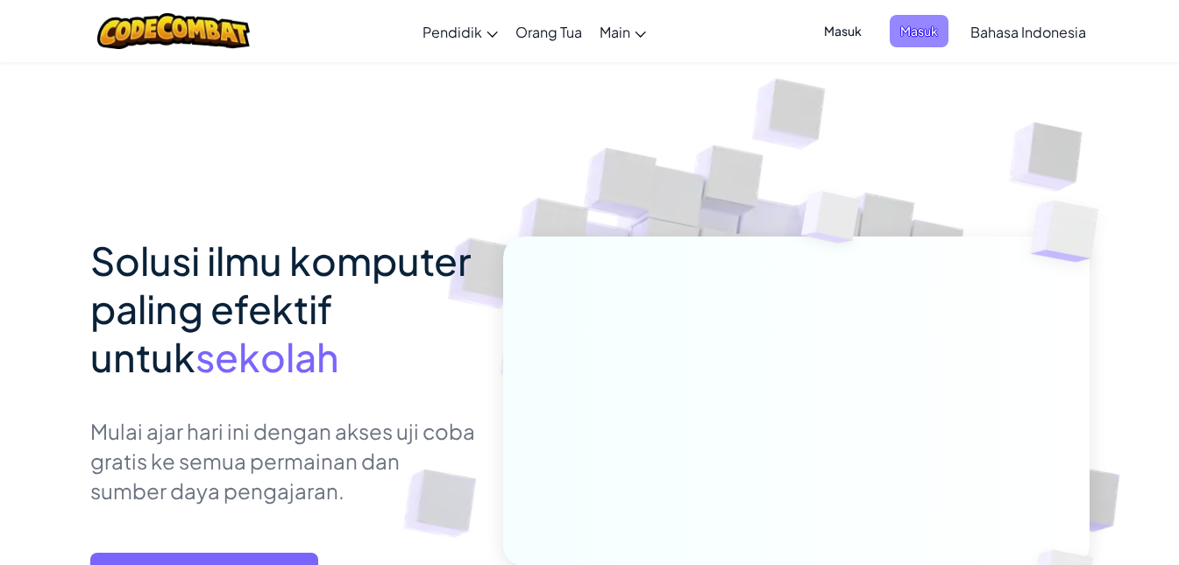
click at [914, 34] on span "Masuk" at bounding box center [919, 31] width 59 height 32
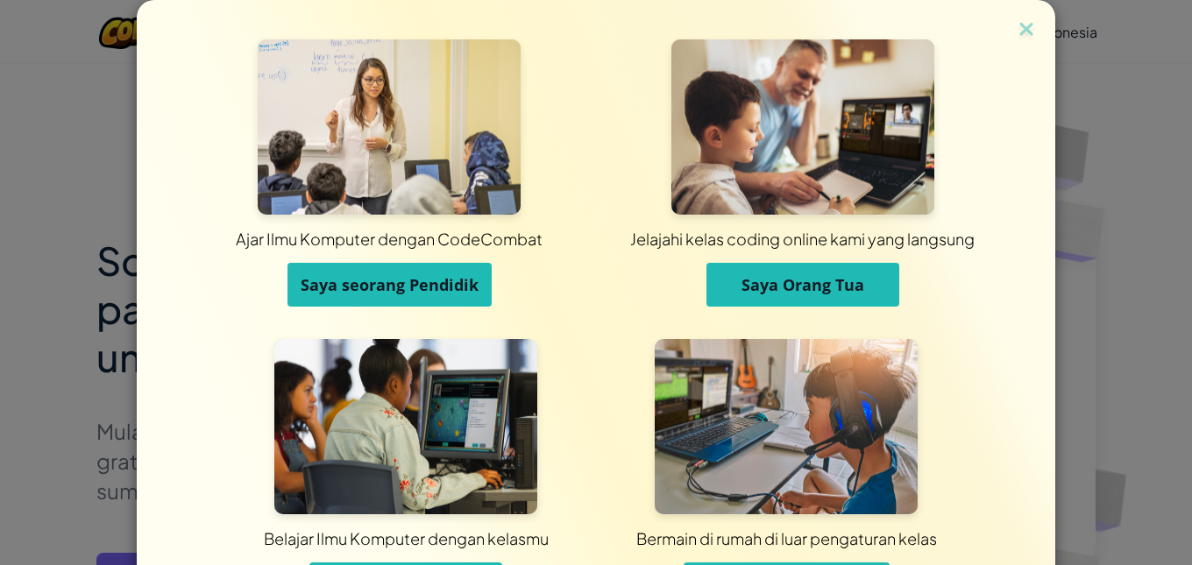
click at [429, 276] on span "Saya seorang Pendidik" at bounding box center [390, 284] width 178 height 21
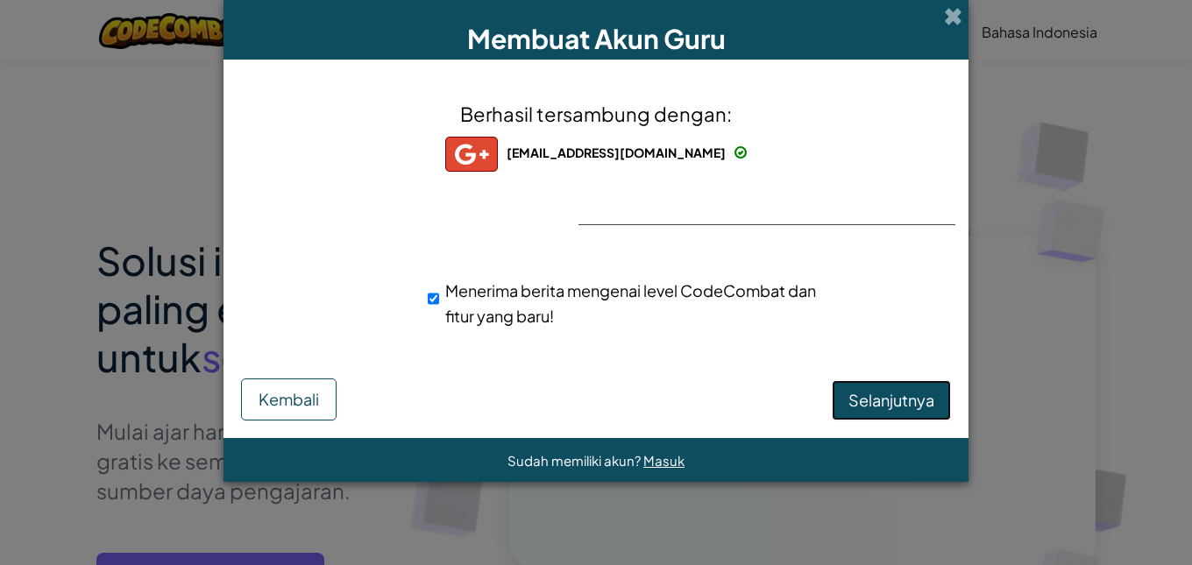
click at [871, 391] on span "Selanjutnya" at bounding box center [892, 400] width 86 height 20
select select "Indonesia"
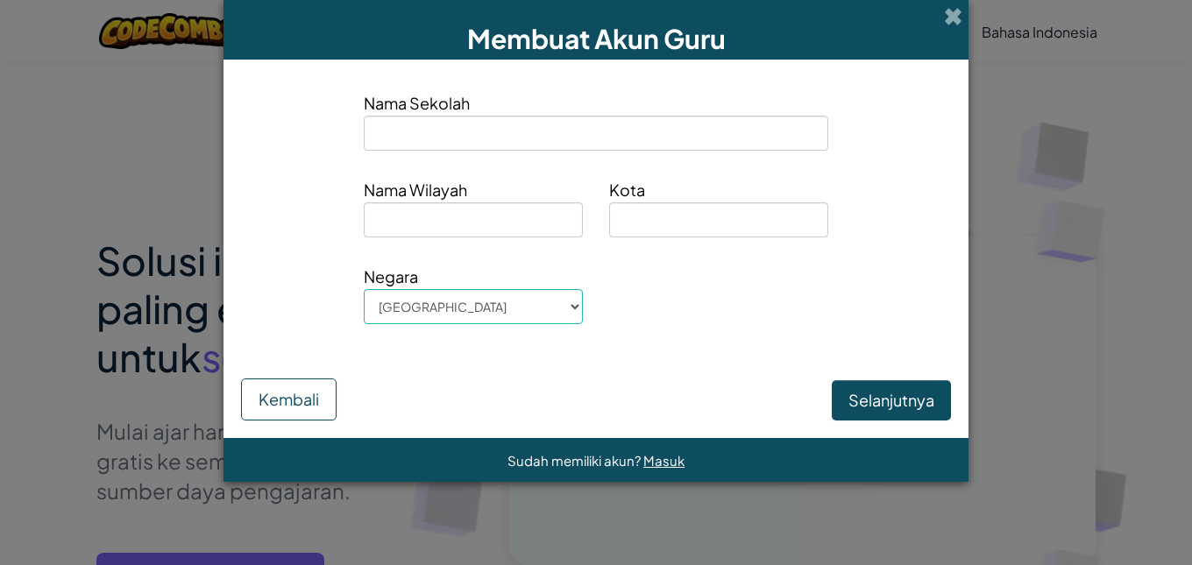
type input "SMP NEGERI 1 BATURADEN"
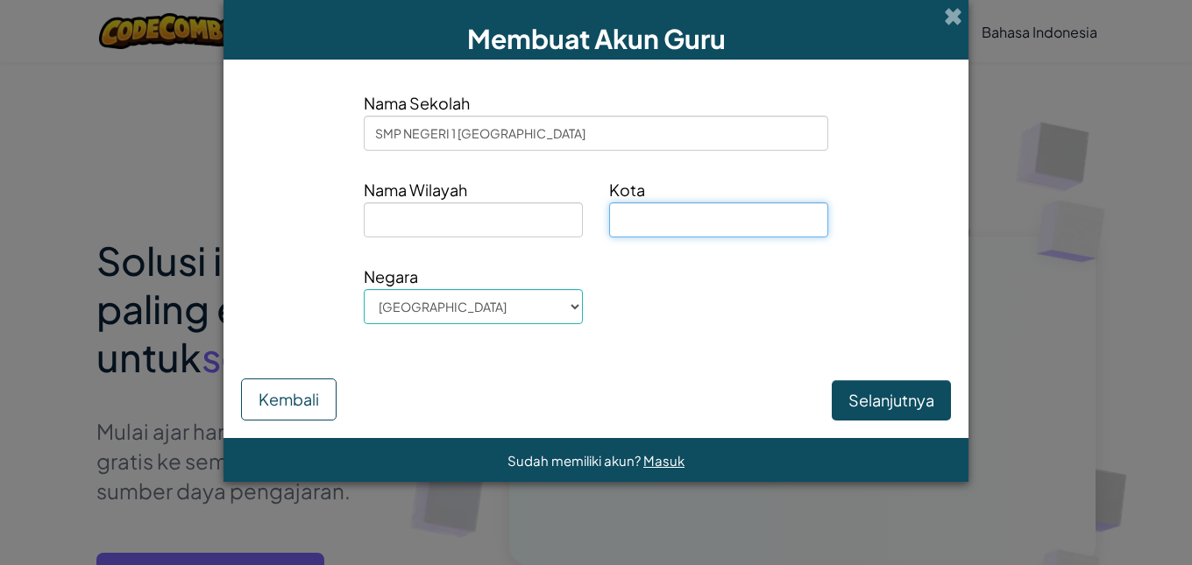
type input "BANYUMAS"
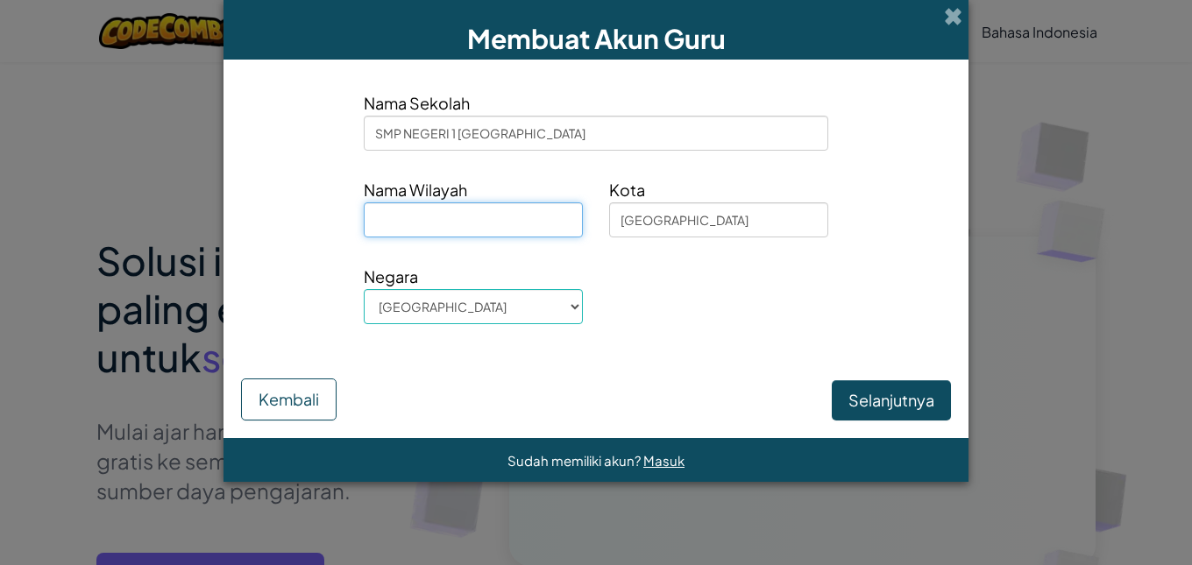
click at [527, 214] on input at bounding box center [473, 219] width 219 height 35
drag, startPoint x: 538, startPoint y: 217, endPoint x: 354, endPoint y: 225, distance: 184.3
click at [354, 225] on div "Nama Wilayah JAWA TENGAH" at bounding box center [473, 214] width 245 height 74
type input "JAWA TENGAH"
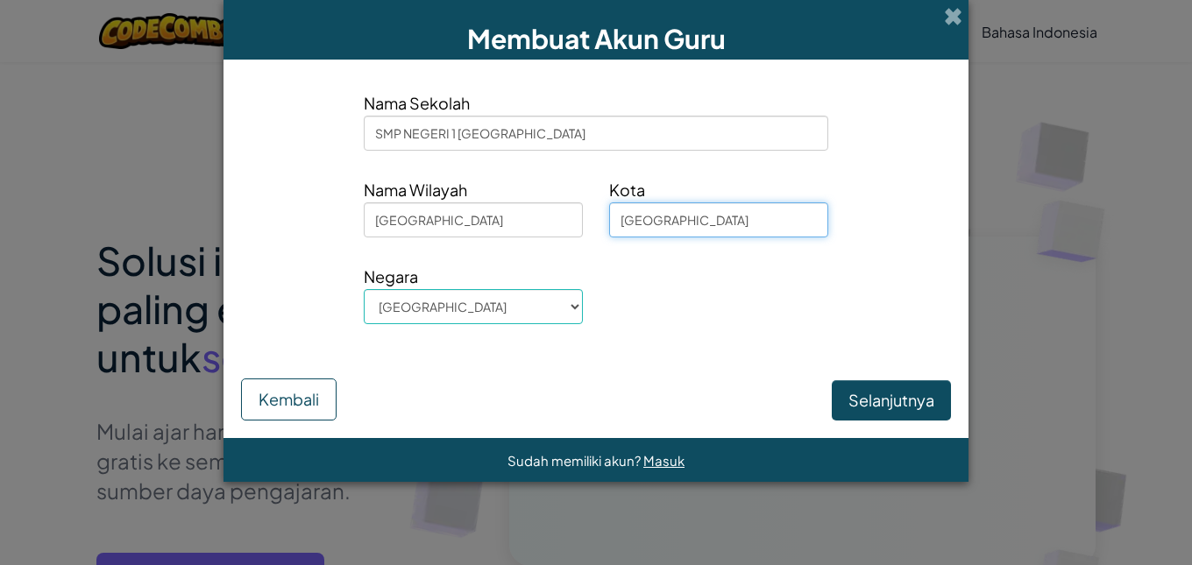
drag, startPoint x: 715, startPoint y: 220, endPoint x: 608, endPoint y: 218, distance: 107.0
click at [609, 218] on input "BANYUMAS" at bounding box center [718, 219] width 219 height 35
click at [580, 271] on span "Negara" at bounding box center [473, 276] width 219 height 25
click at [870, 394] on button "Selanjutnya" at bounding box center [891, 400] width 119 height 40
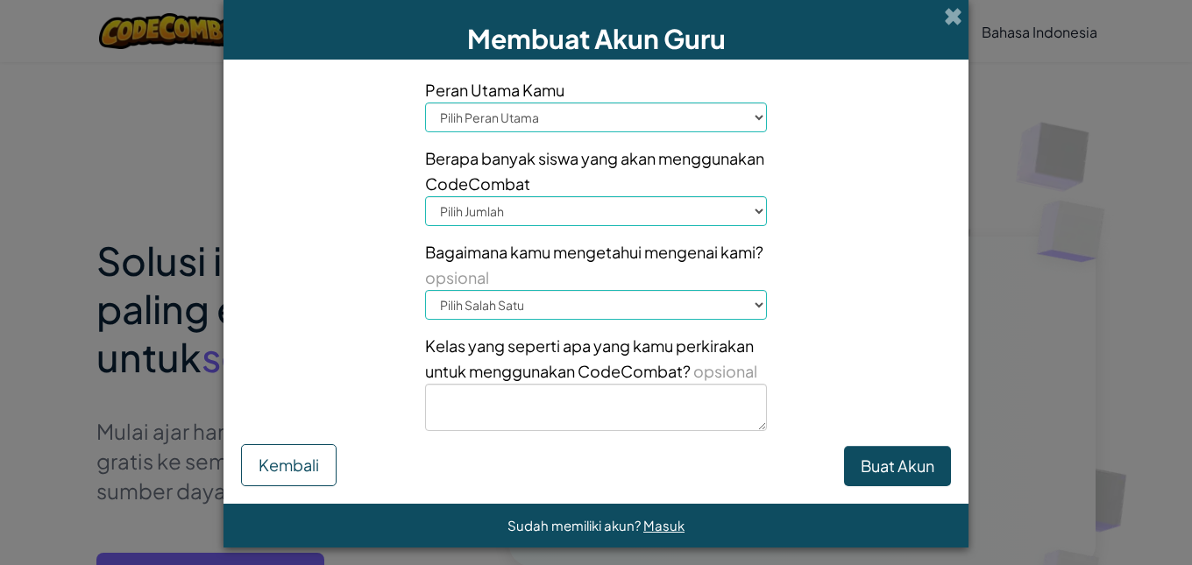
click at [632, 100] on span "Peran Utama Kamu" at bounding box center [596, 89] width 342 height 25
click at [626, 114] on select "Pilih Peran Utama Kepala Sekolah Orang Tua Koordinator Teknologi Guru Spesialis…" at bounding box center [596, 118] width 342 height 30
select select "Teacher"
click at [425, 103] on select "Pilih Peran Utama Kepala Sekolah Orang Tua Koordinator Teknologi Guru Spesialis…" at bounding box center [596, 118] width 342 height 30
click at [741, 217] on select "Pilih Jumlah 1-10 11-50 51-100 101-200 201-500 501-1000 1000+" at bounding box center [596, 211] width 342 height 30
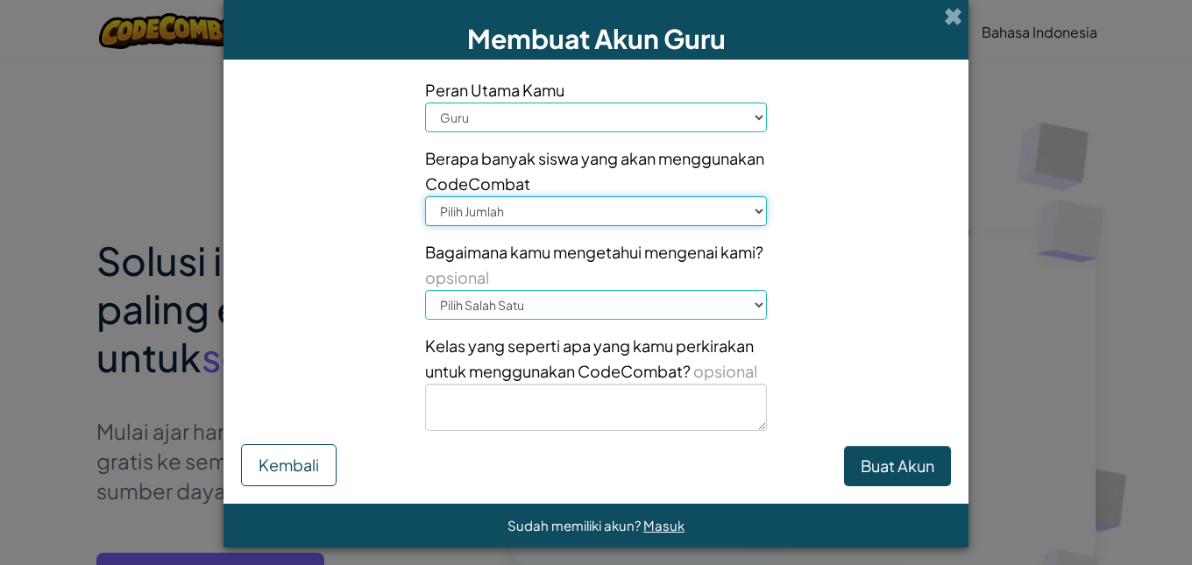
select select "51-100"
click at [425, 196] on select "Pilih Jumlah 1-10 11-50 51-100 101-200 201-500 501-1000 1000+" at bounding box center [596, 211] width 342 height 30
click at [596, 307] on select "Pilih Salah Satu Konferensi (misalnya ISTE) Code.org/Hour of Code Guru Administ…" at bounding box center [596, 305] width 342 height 30
select select "A teacher"
click at [425, 290] on select "Pilih Salah Satu Konferensi (misalnya ISTE) Code.org/Hour of Code Guru Administ…" at bounding box center [596, 305] width 342 height 30
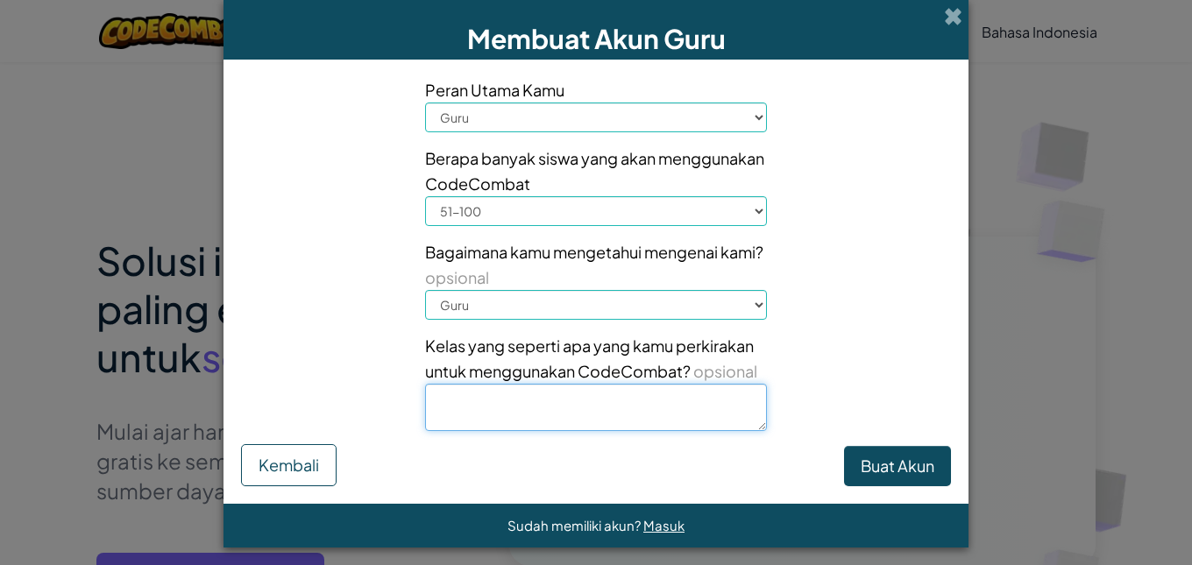
click at [623, 397] on textarea at bounding box center [596, 407] width 342 height 47
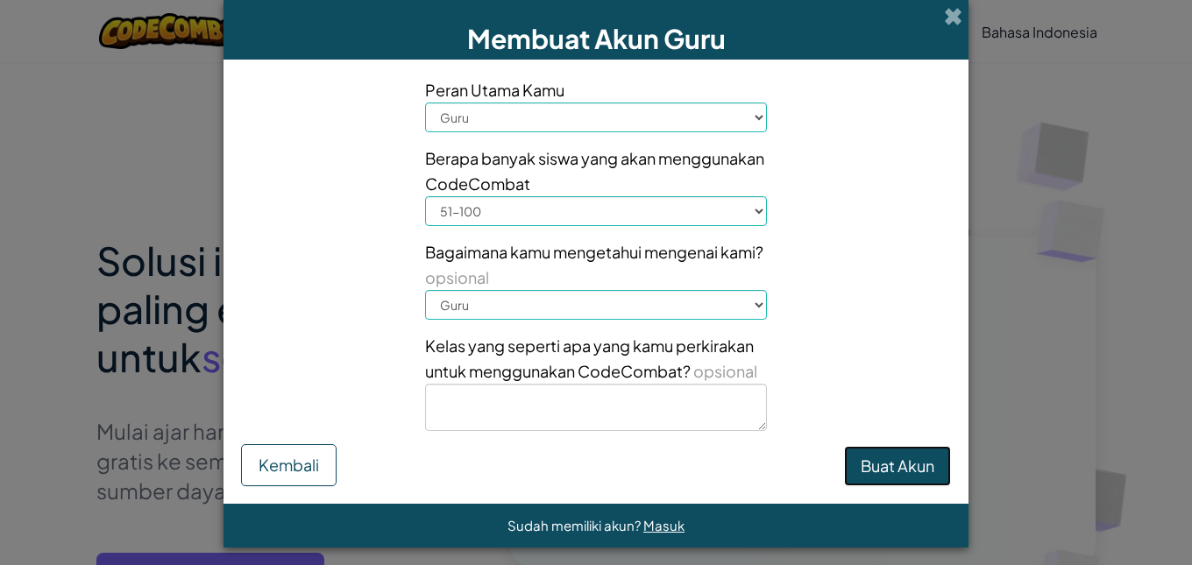
click at [916, 465] on button "Buat Akun" at bounding box center [897, 466] width 107 height 40
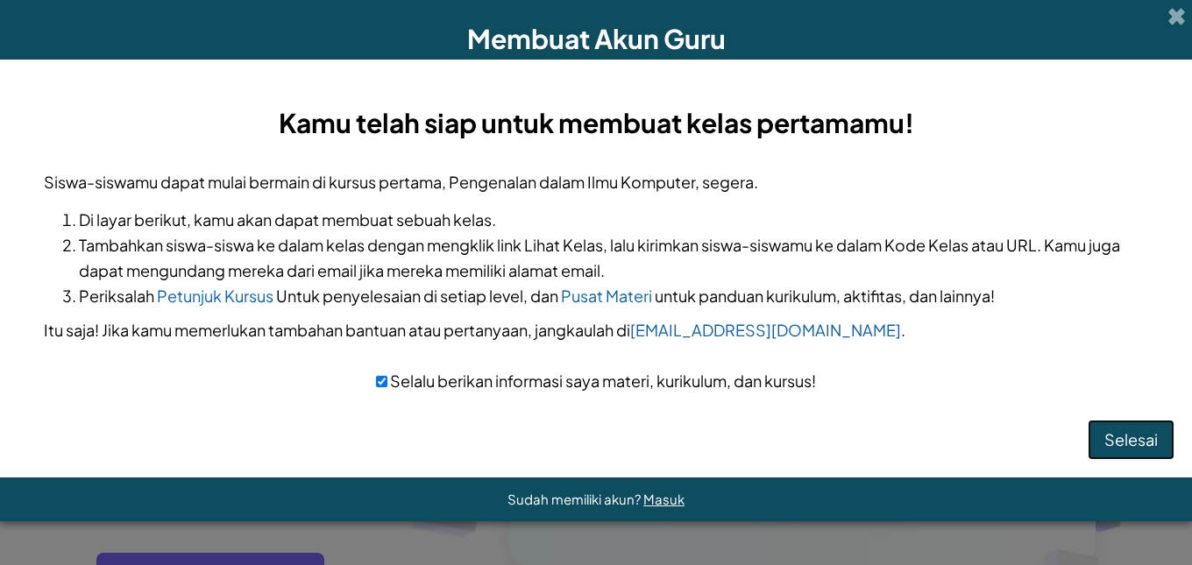
click at [1123, 444] on button "Selesai" at bounding box center [1131, 440] width 87 height 40
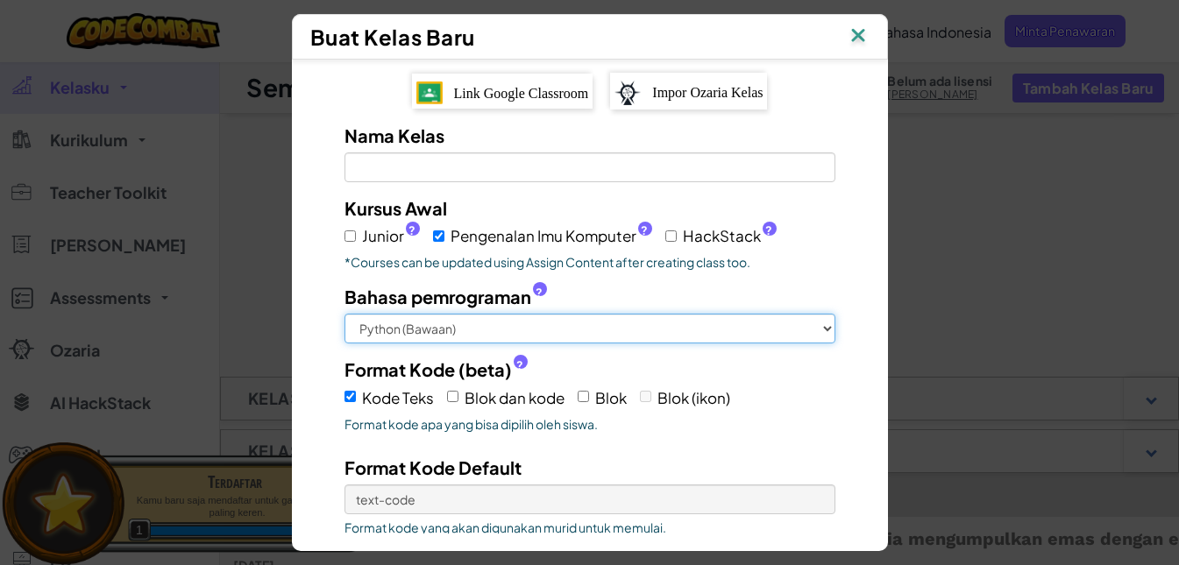
click at [709, 316] on select "Python (Bawaan) JavaScript C++ Java (Eksperimental)" at bounding box center [590, 329] width 491 height 30
click at [707, 317] on select "Python (Bawaan) JavaScript C++ Java (Eksperimental)" at bounding box center [590, 329] width 491 height 30
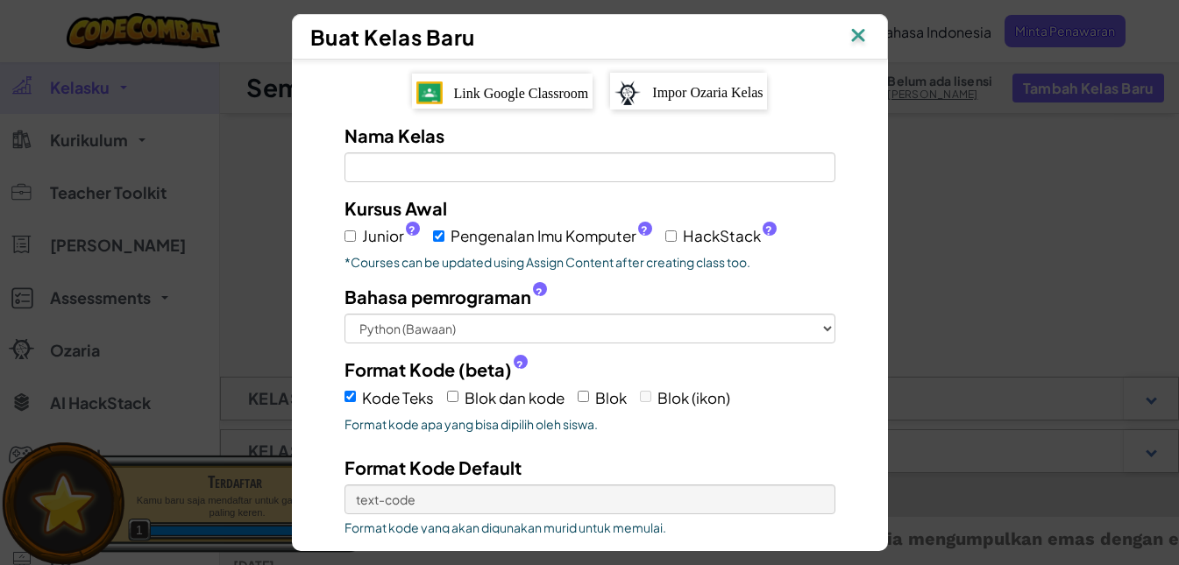
click at [860, 39] on img at bounding box center [858, 37] width 23 height 26
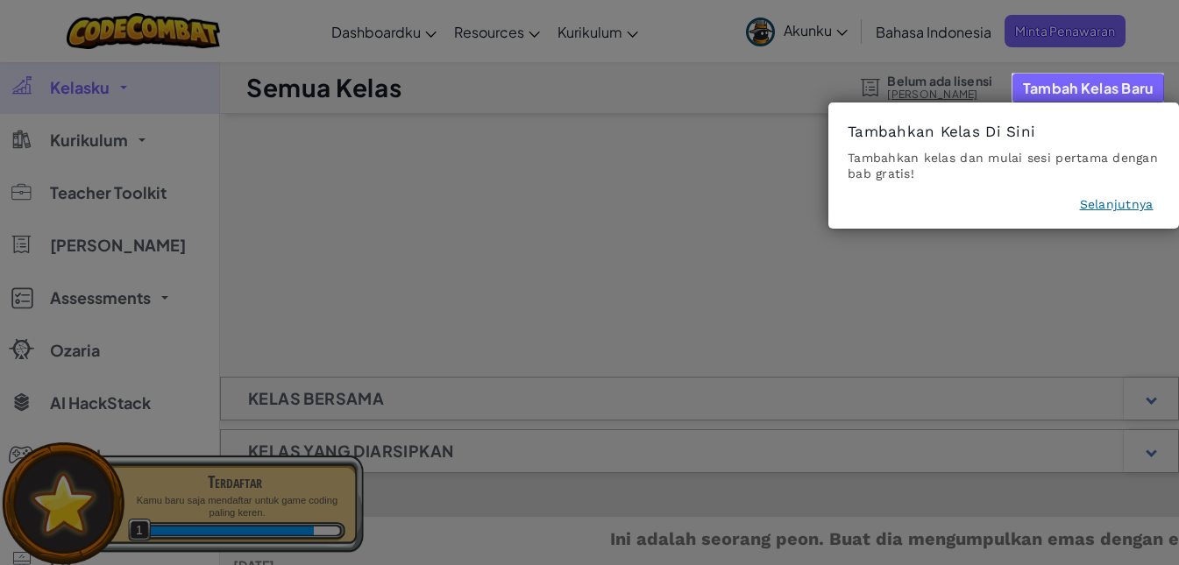
click at [1106, 204] on button "Selanjutnya" at bounding box center [1117, 204] width 74 height 18
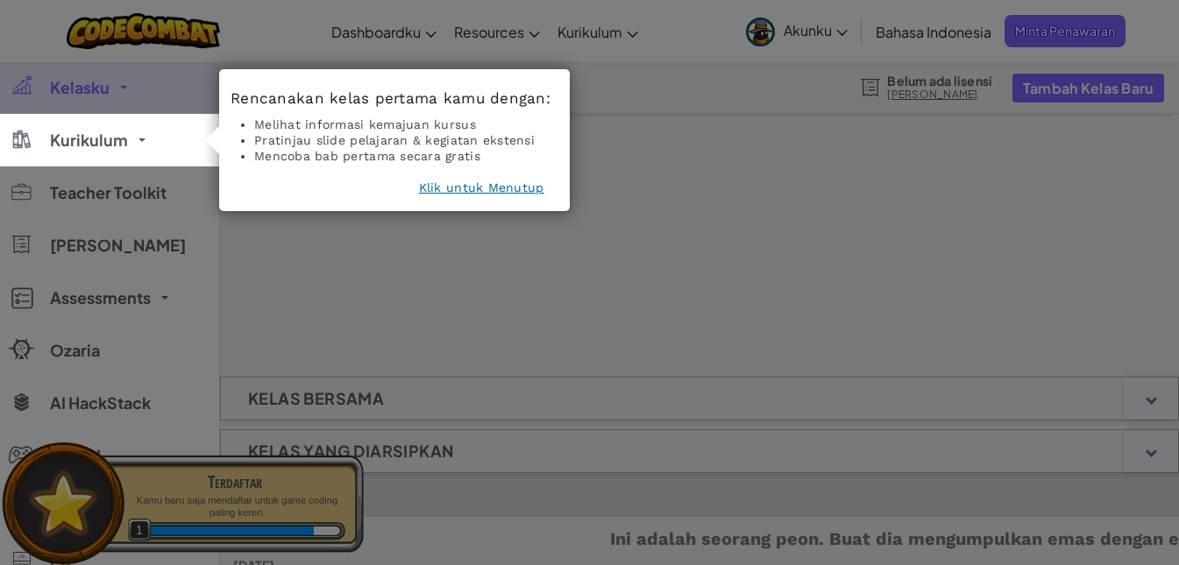
click at [450, 190] on button "Klik untuk Menutup" at bounding box center [481, 188] width 125 height 18
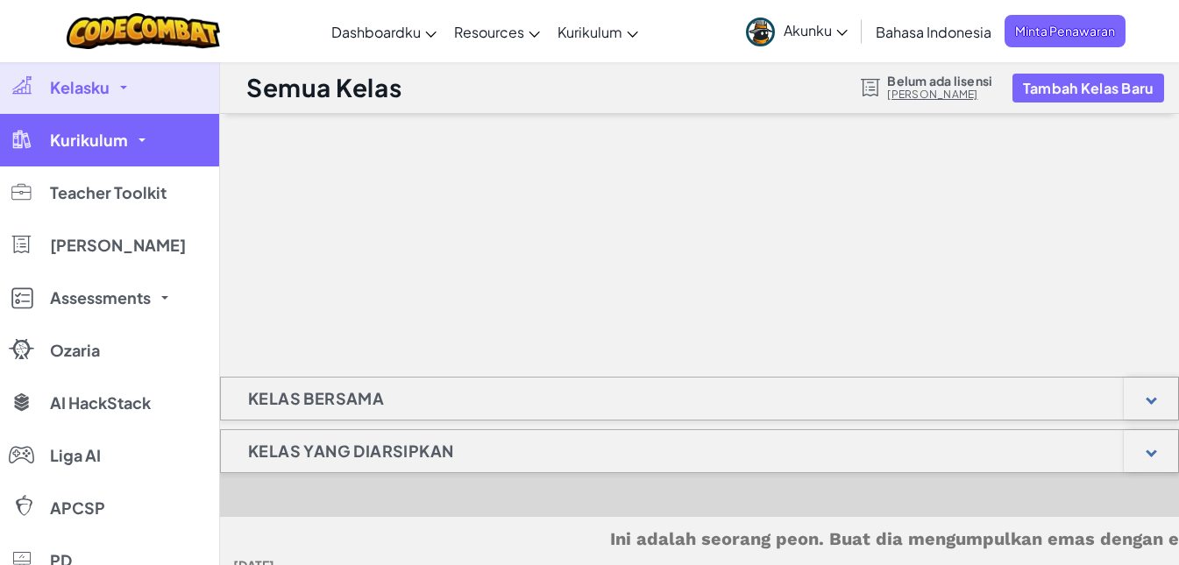
click at [83, 137] on span "Kurikulum" at bounding box center [89, 140] width 78 height 16
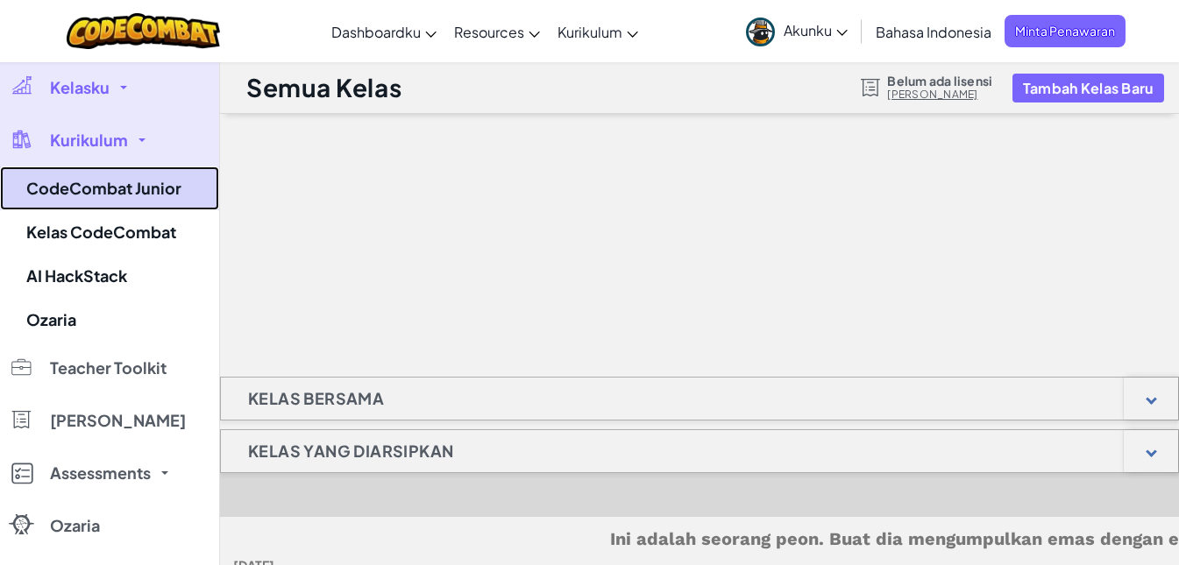
click at [86, 170] on link "CodeCombat Junior" at bounding box center [109, 189] width 219 height 44
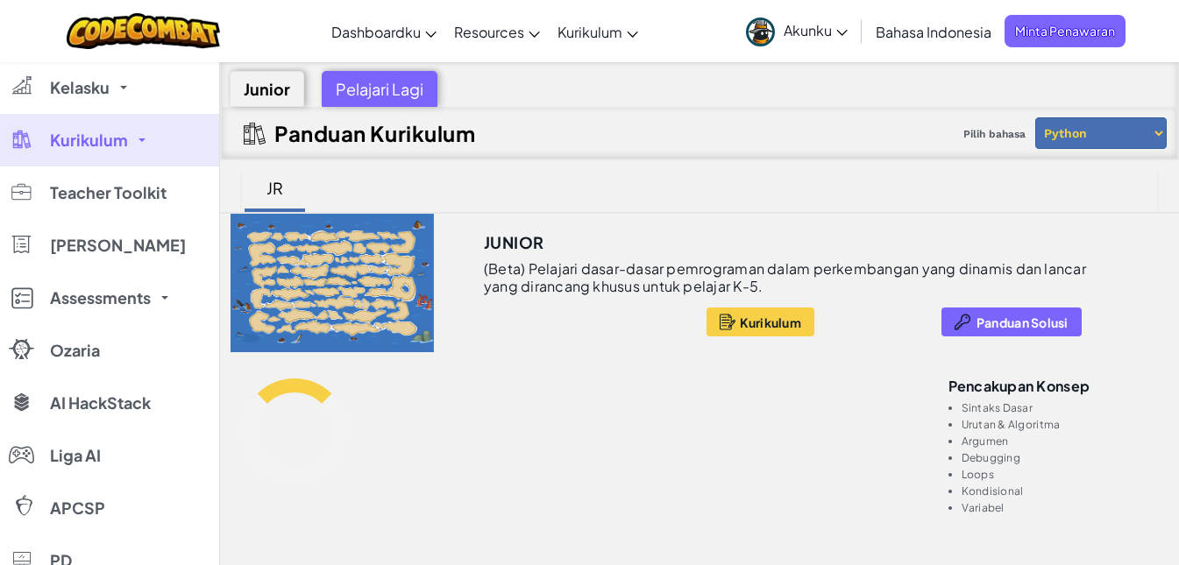
click at [98, 147] on span "Kurikulum" at bounding box center [89, 140] width 78 height 16
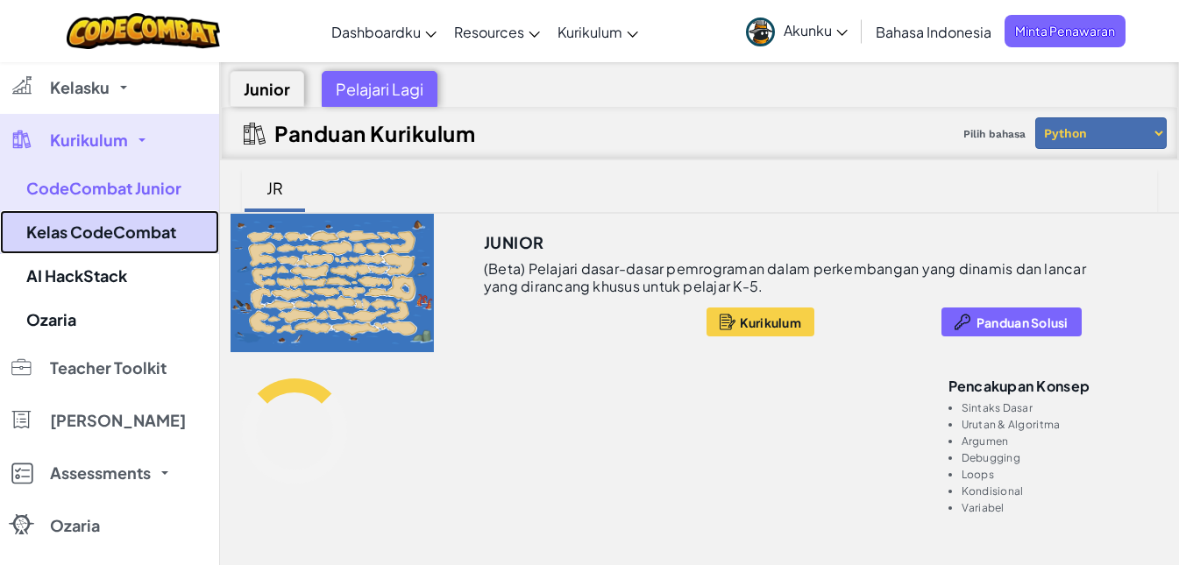
click at [109, 233] on link "Kelas CodeCombat" at bounding box center [109, 232] width 219 height 44
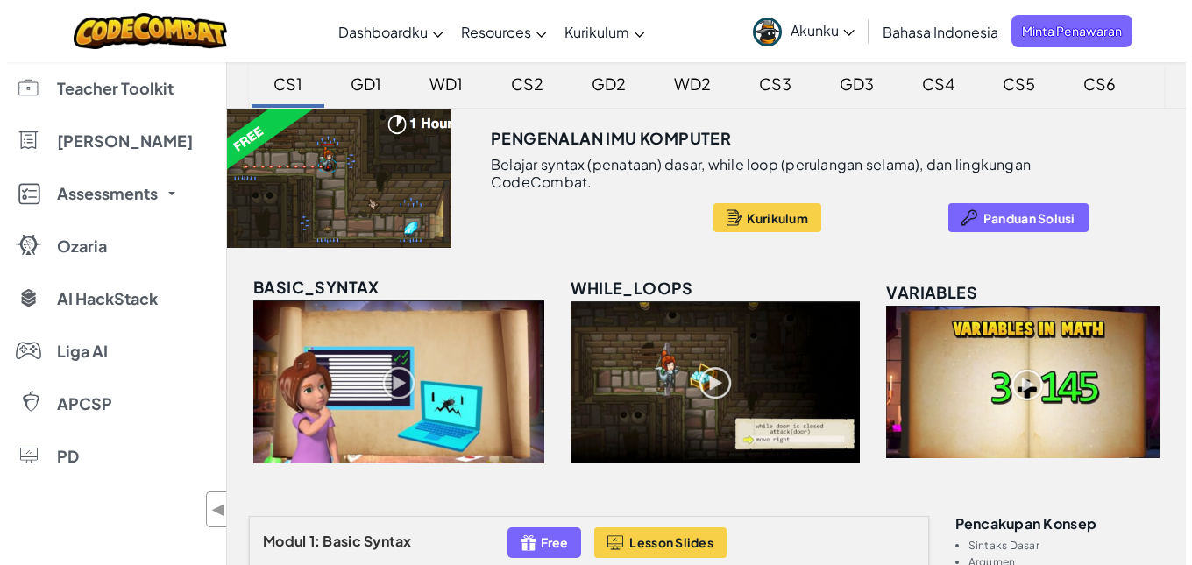
scroll to position [88, 0]
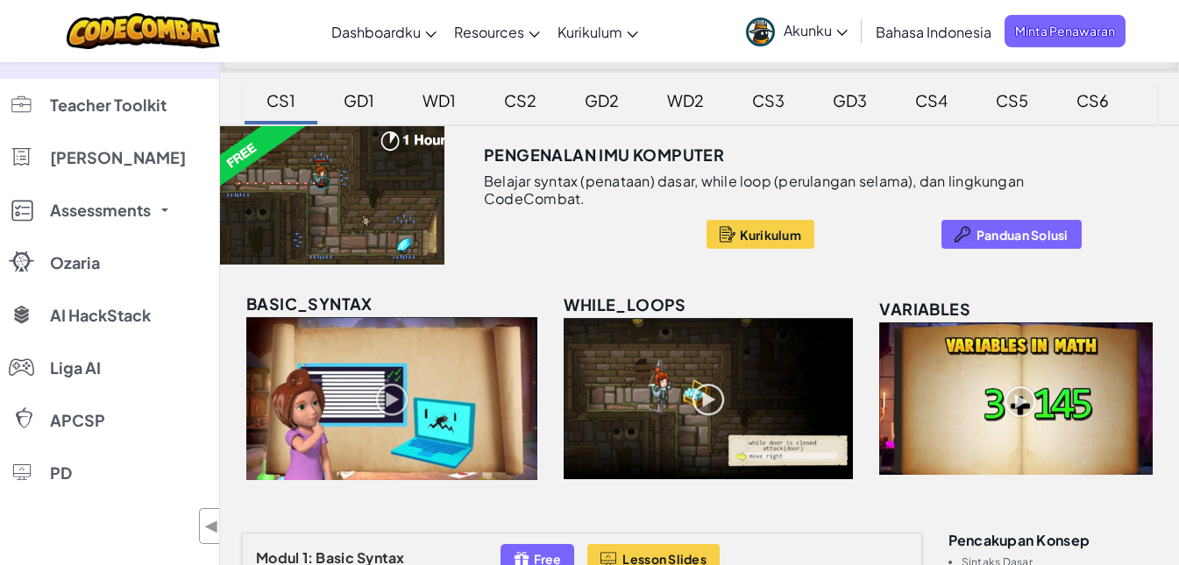
click at [1017, 408] on img at bounding box center [1015, 399] width 273 height 153
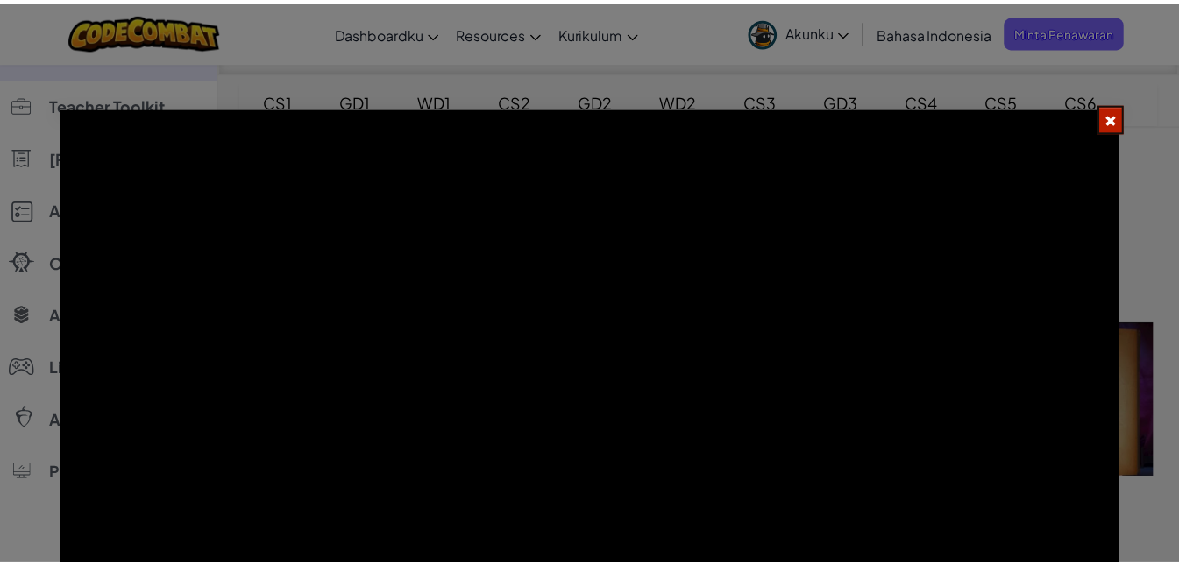
scroll to position [64, 0]
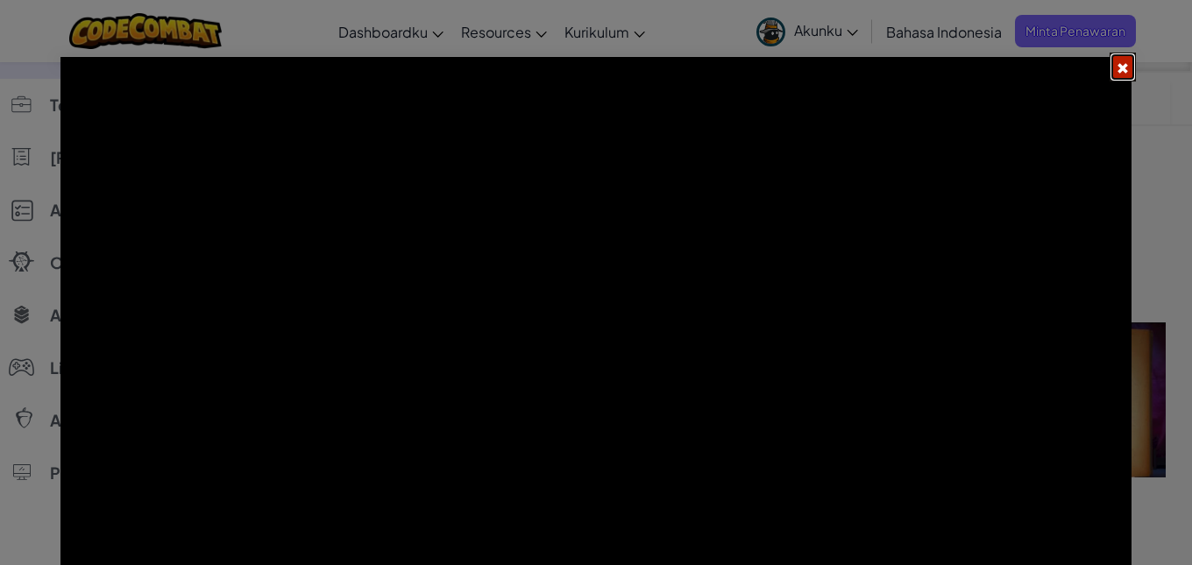
click at [1122, 62] on span at bounding box center [1123, 68] width 12 height 12
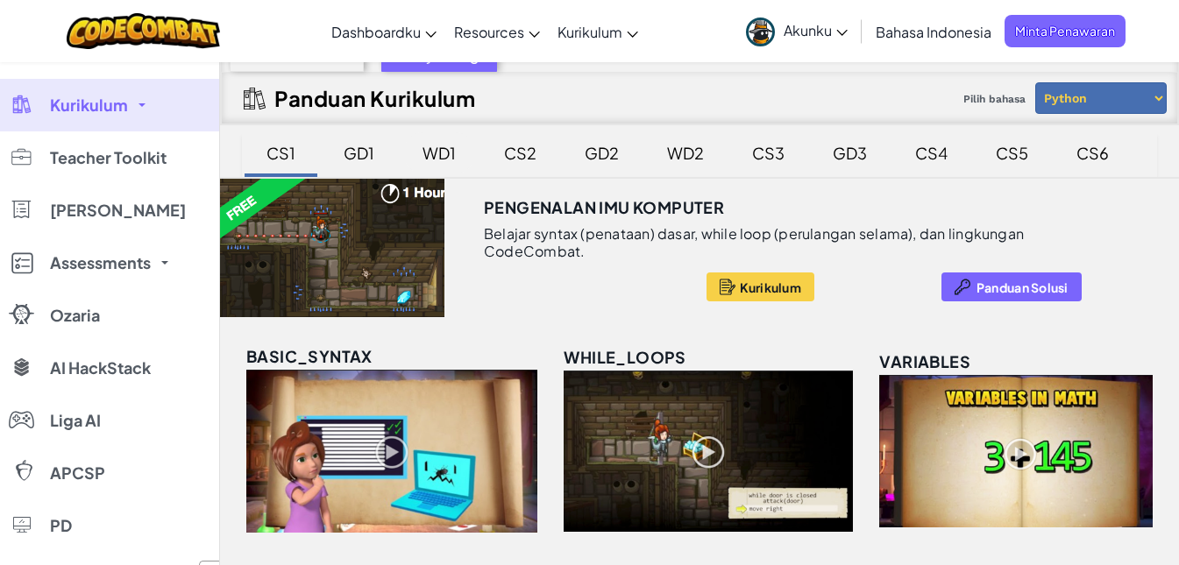
scroll to position [0, 0]
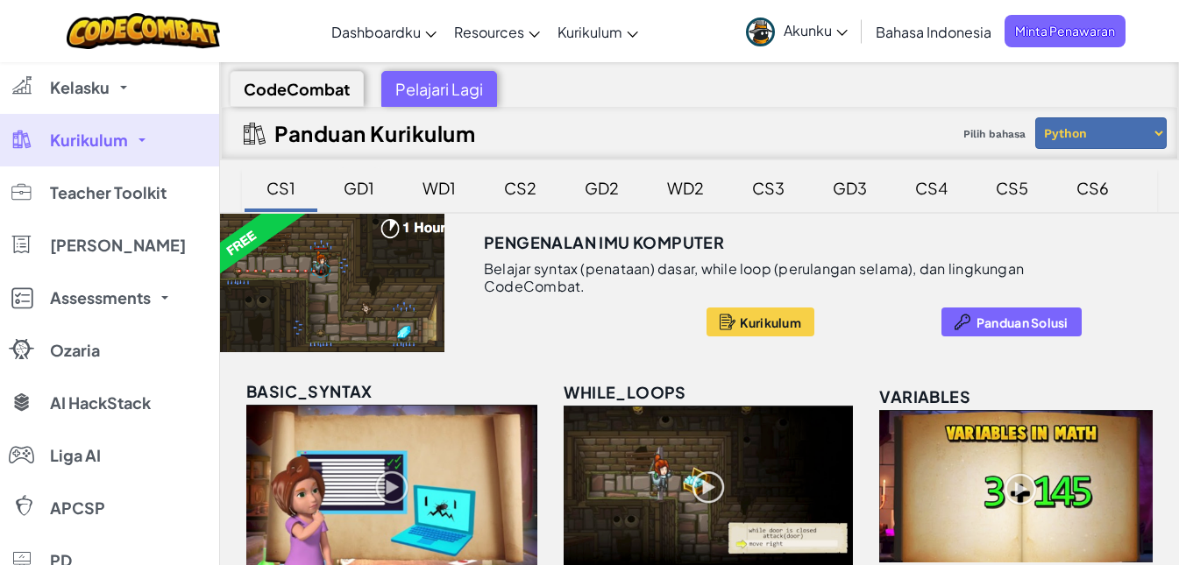
click at [351, 182] on div "GD1" at bounding box center [359, 187] width 66 height 41
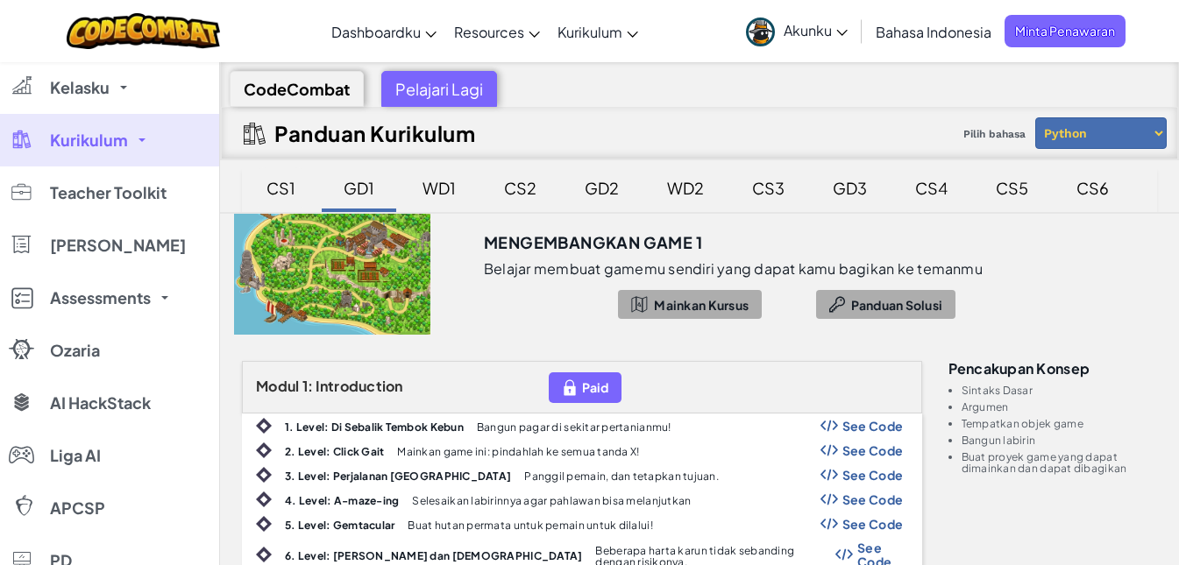
click at [273, 185] on div "CS1" at bounding box center [281, 187] width 64 height 41
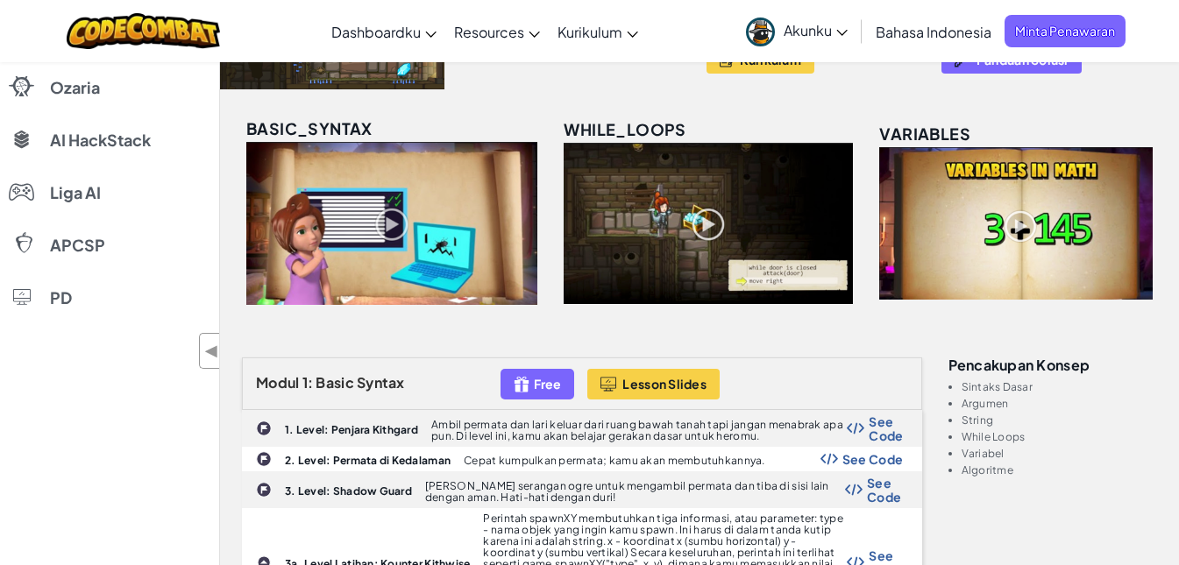
scroll to position [88, 0]
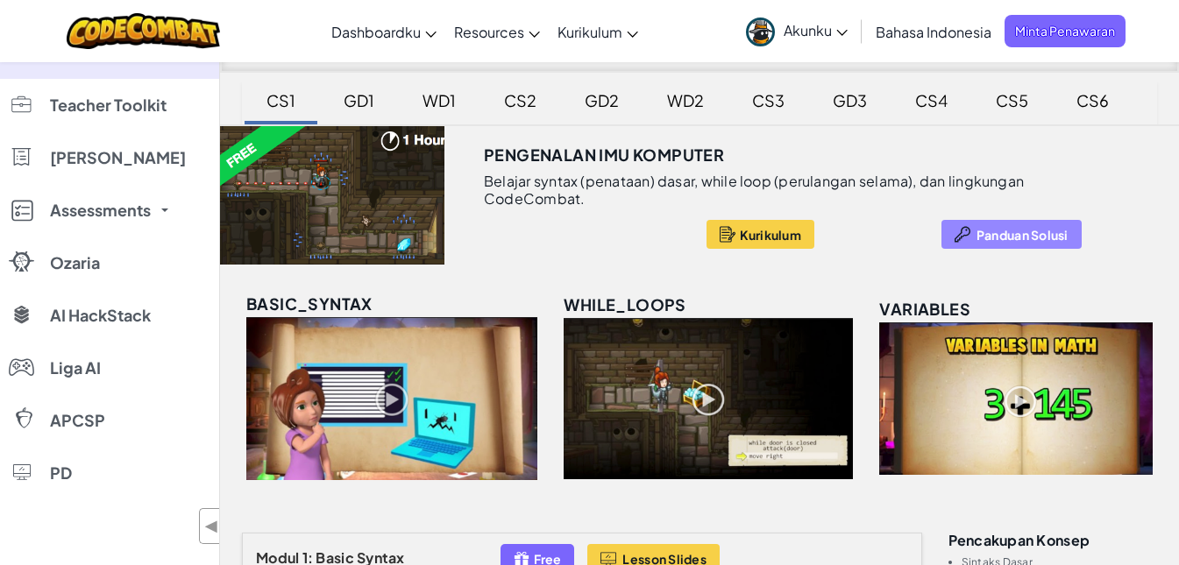
click at [1009, 241] on span "Panduan Solusi" at bounding box center [1023, 235] width 92 height 14
